Goal: Task Accomplishment & Management: Manage account settings

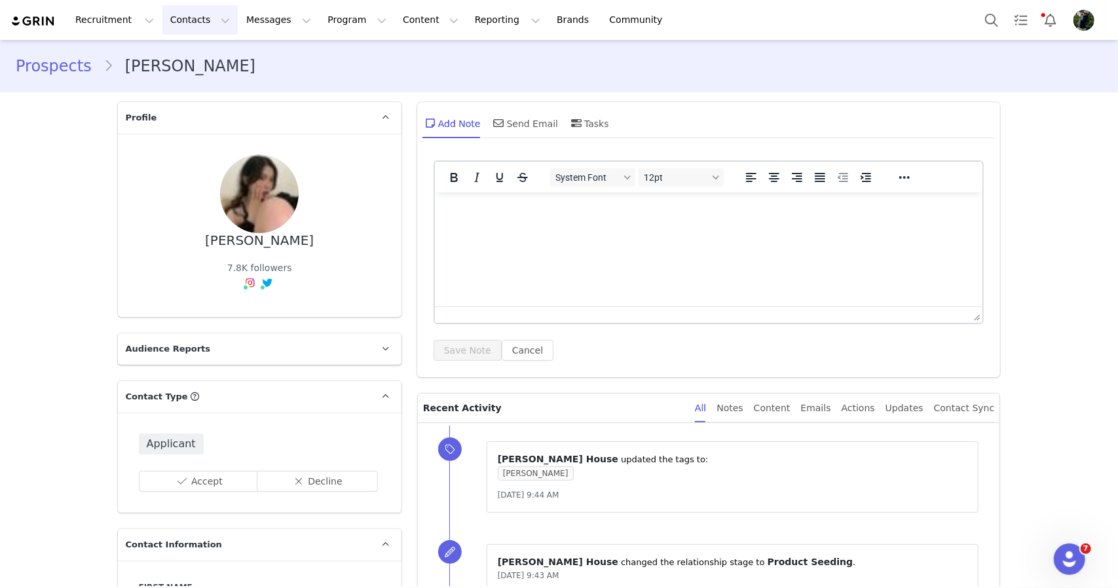
scroll to position [2110, 0]
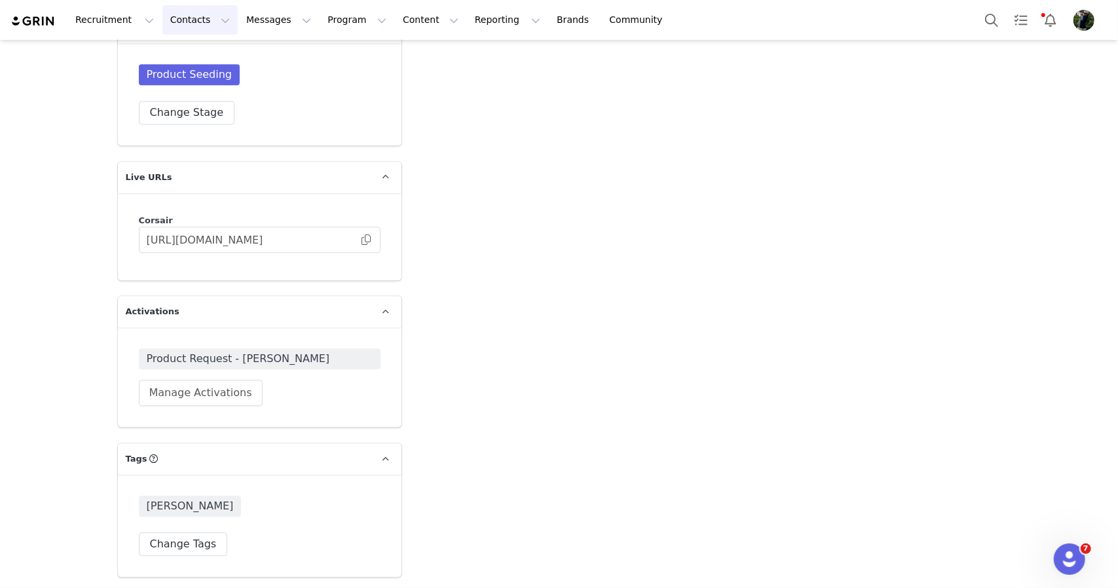
click at [207, 16] on button "Contacts Contacts" at bounding box center [199, 19] width 75 height 29
click at [320, 15] on button "Program Program" at bounding box center [357, 19] width 75 height 29
click at [314, 52] on p "Activations" at bounding box center [324, 58] width 50 height 14
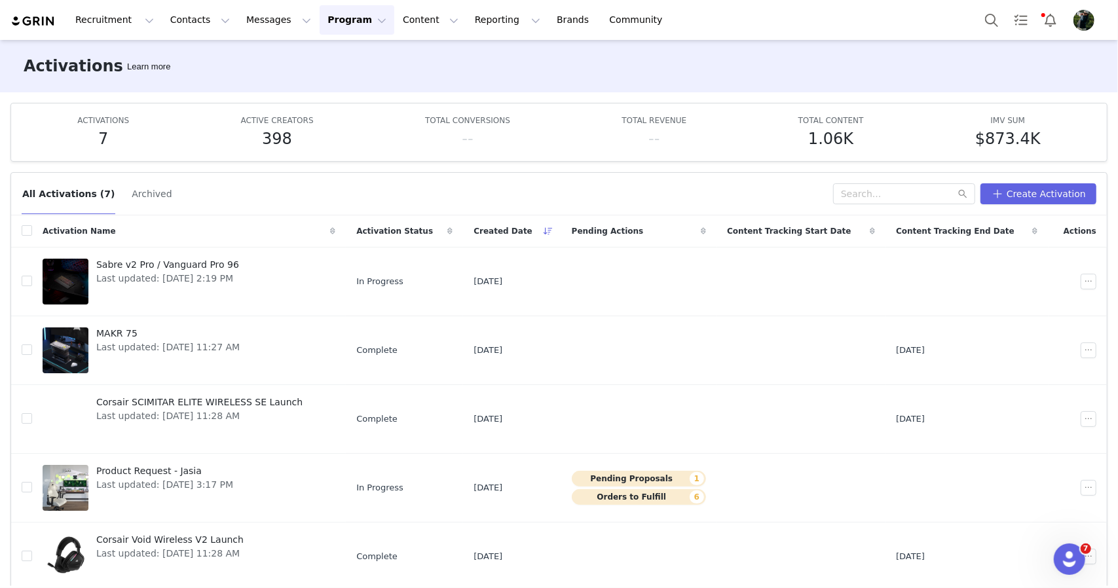
scroll to position [119, 0]
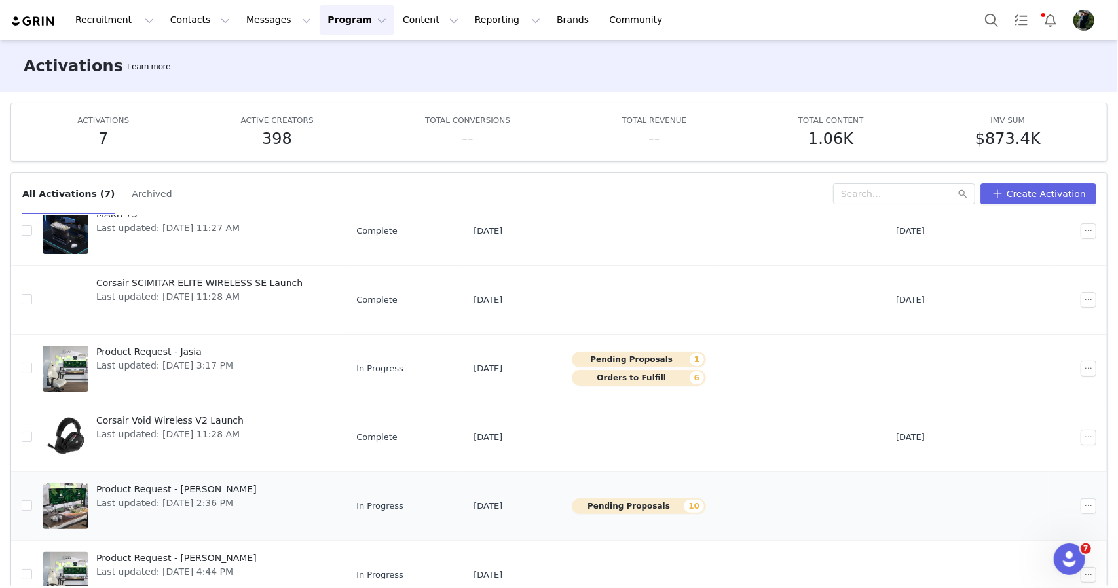
click at [248, 506] on link "Product Request - [PERSON_NAME] Last updated: [DATE] 2:36 PM" at bounding box center [189, 506] width 293 height 52
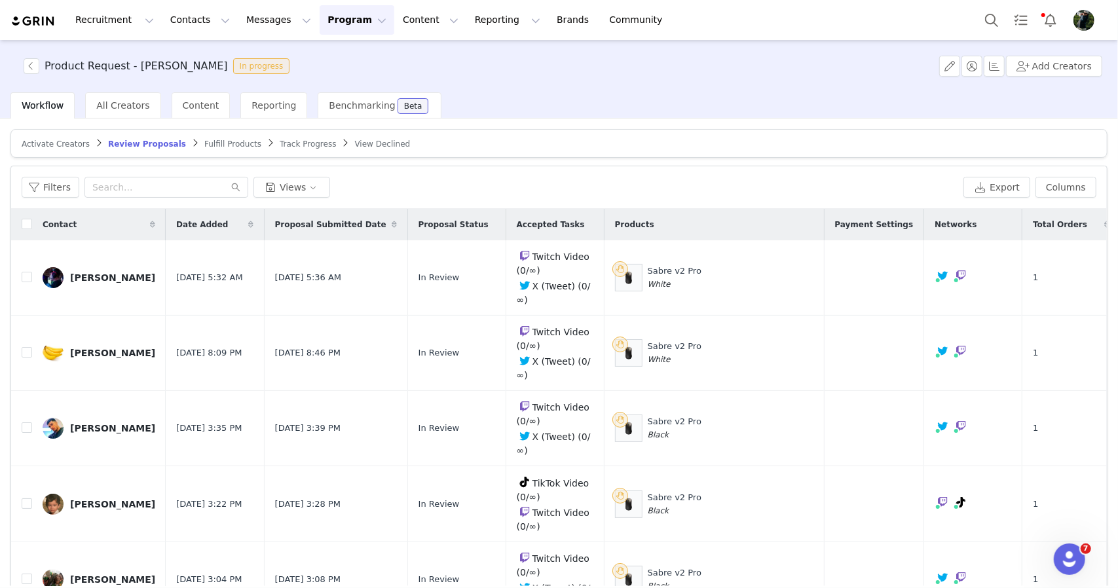
click at [204, 146] on span "Fulfill Products" at bounding box center [232, 143] width 57 height 9
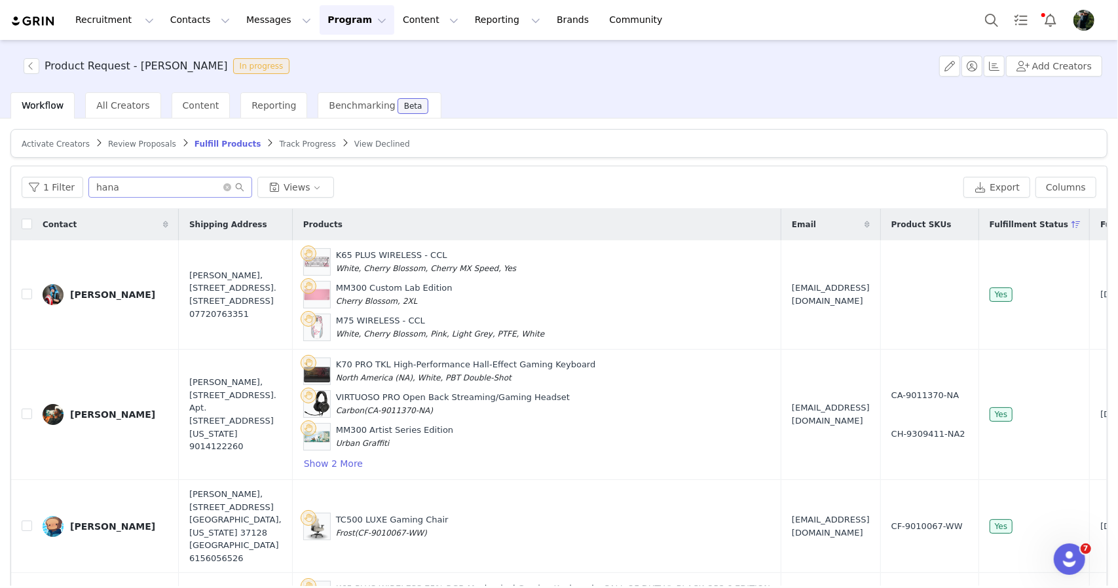
type input "hana"
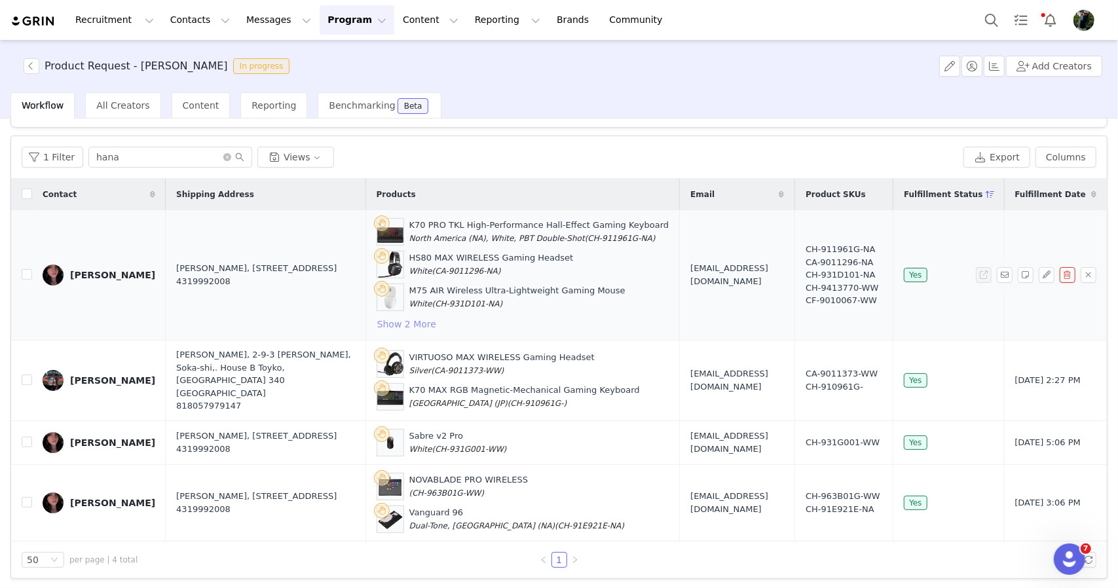
scroll to position [35, 0]
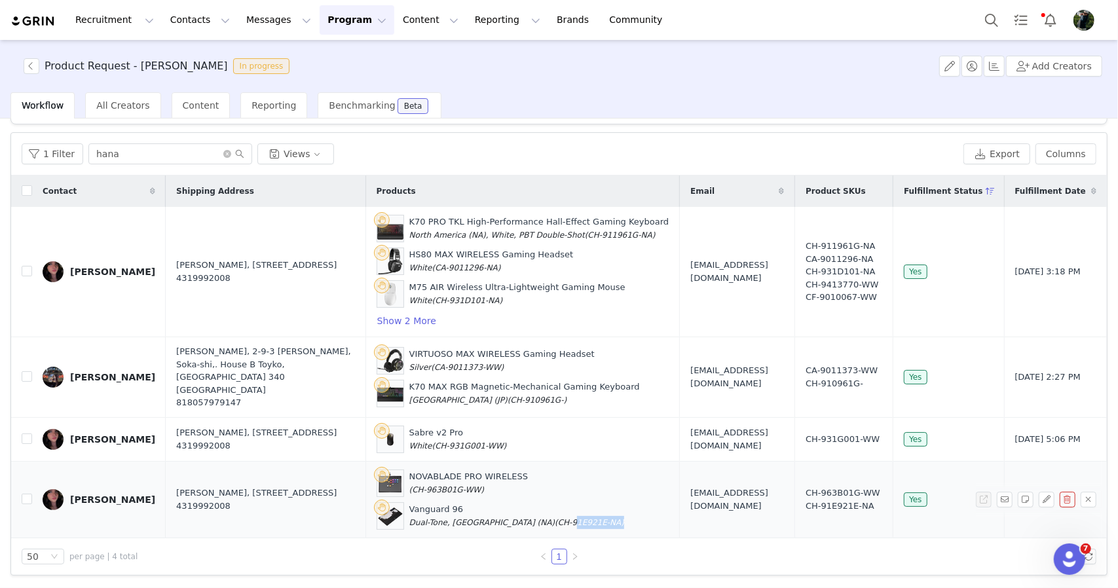
drag, startPoint x: 549, startPoint y: 523, endPoint x: 591, endPoint y: 524, distance: 41.3
click at [591, 524] on span "(CH-91E921E-NA)" at bounding box center [589, 522] width 69 height 9
click at [33, 72] on button "button" at bounding box center [32, 66] width 16 height 16
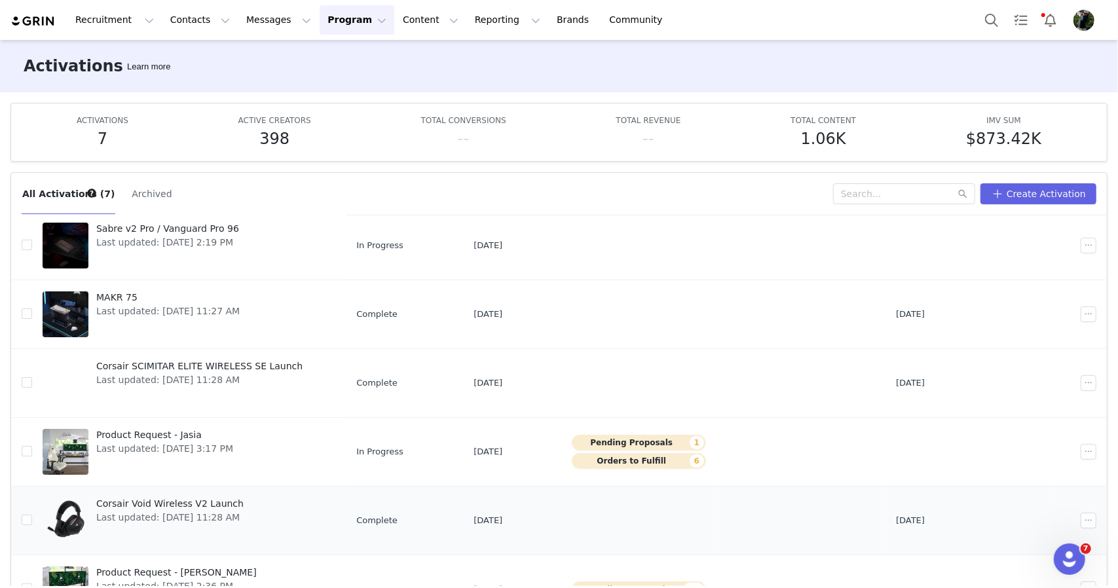
scroll to position [119, 0]
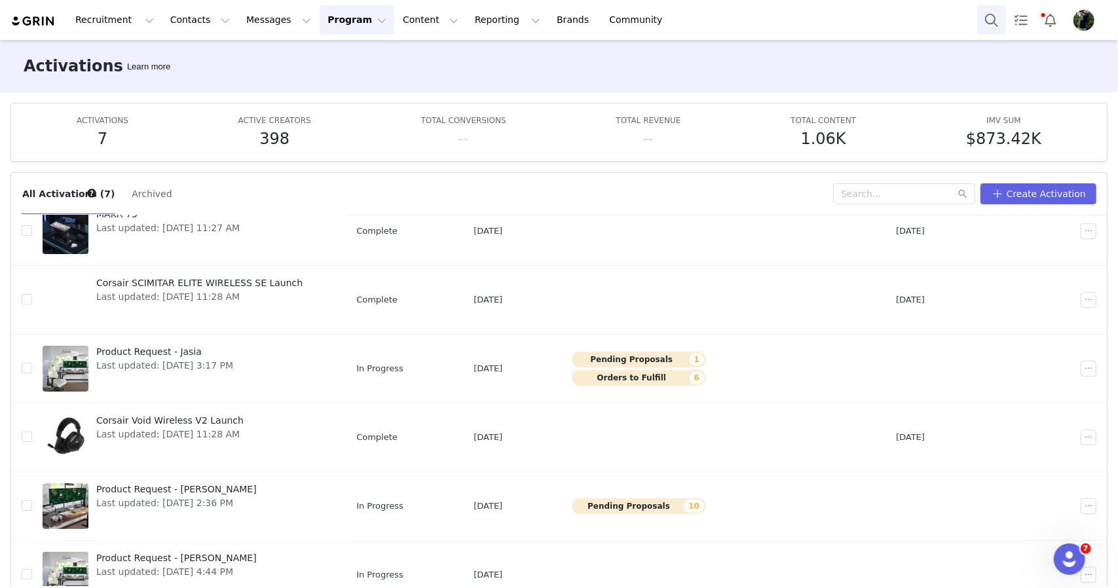
click at [982, 19] on button "Search" at bounding box center [991, 19] width 29 height 29
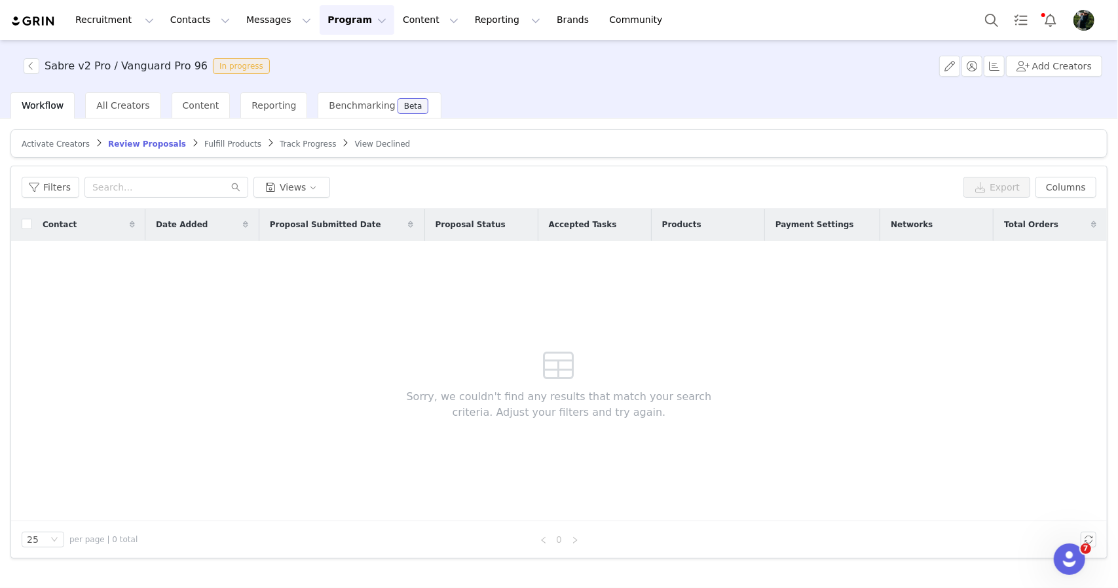
scroll to position [98, 0]
click at [26, 59] on button "button" at bounding box center [32, 66] width 16 height 16
